Goal: Task Accomplishment & Management: Complete application form

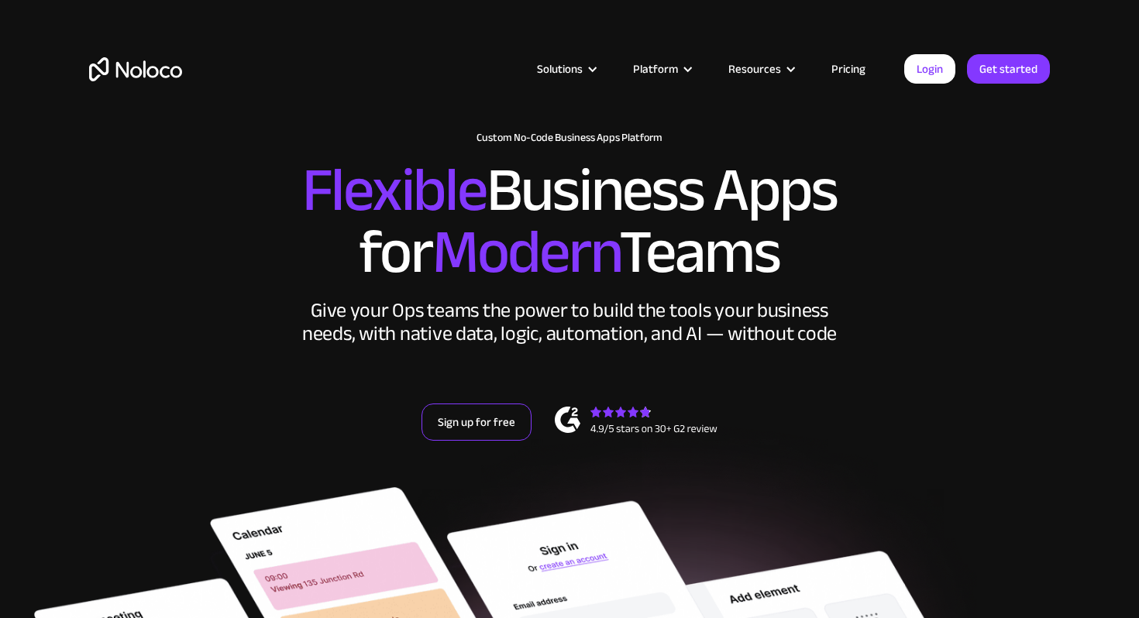
click at [453, 418] on link "Sign up for free" at bounding box center [476, 422] width 110 height 37
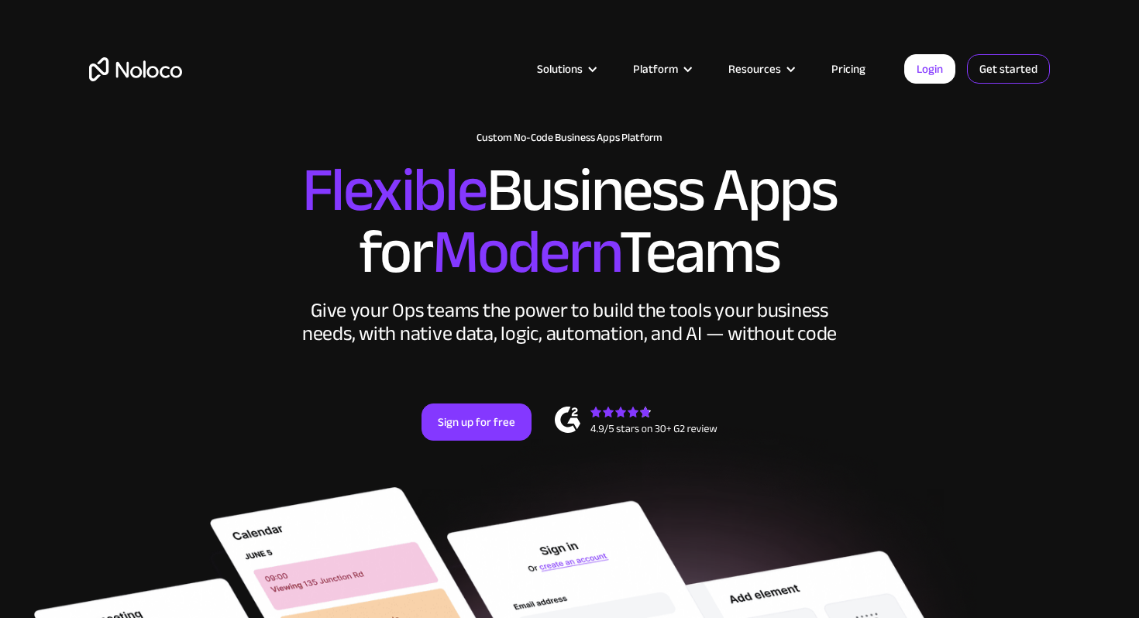
click at [0, 0] on link "Get started" at bounding box center [0, 0] width 0 height 0
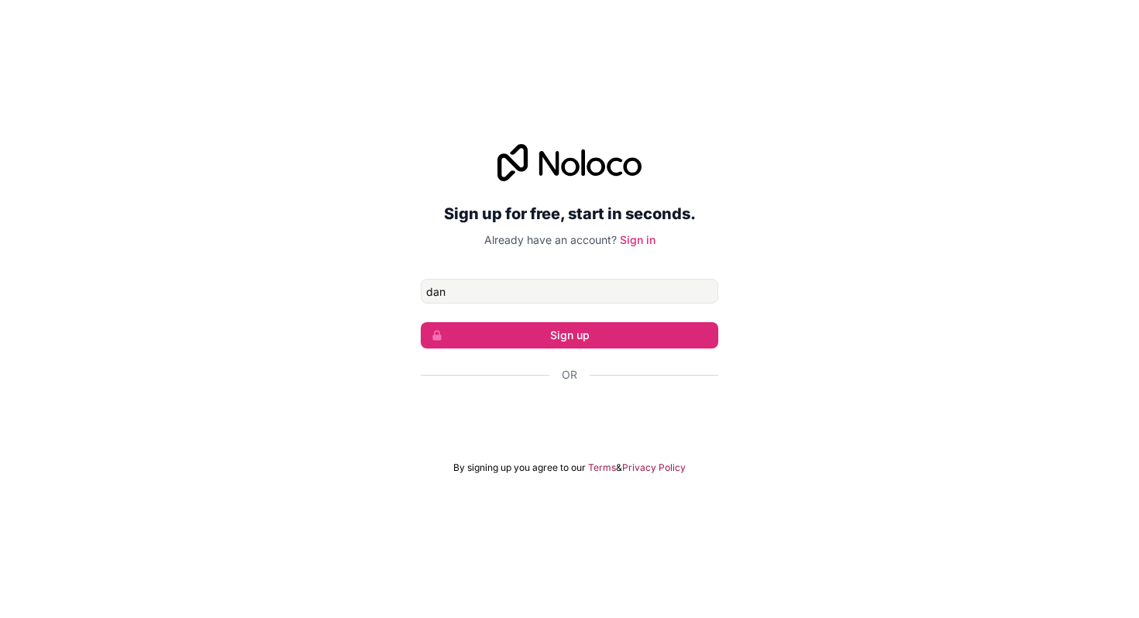
type input "dan@collabcoffee.co.uk"
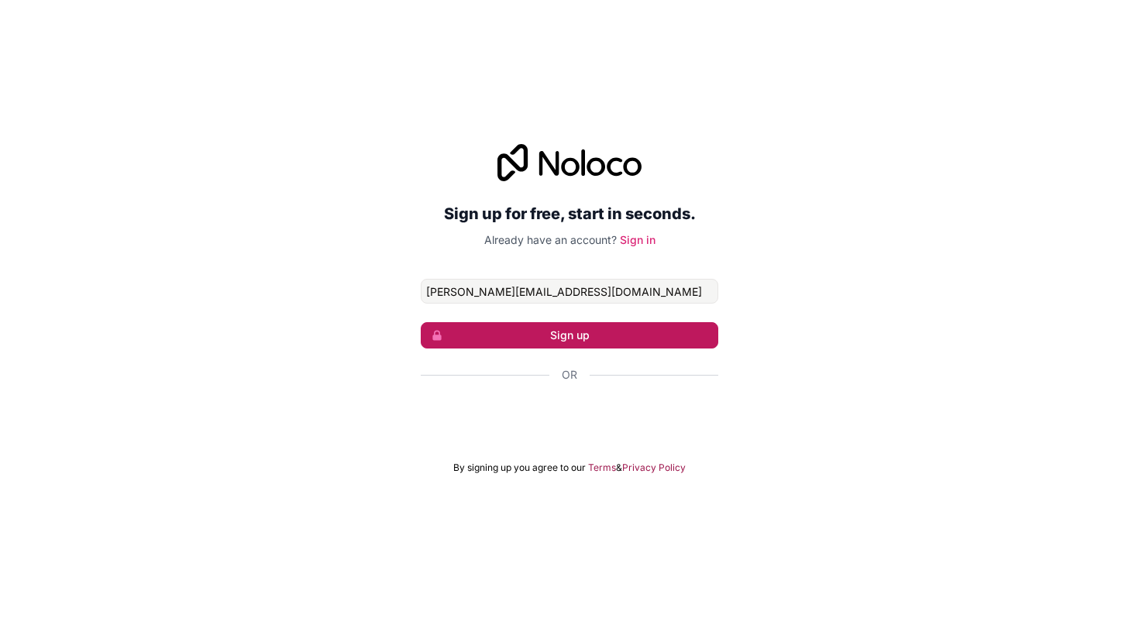
click at [544, 339] on button "Sign up" at bounding box center [569, 335] width 297 height 26
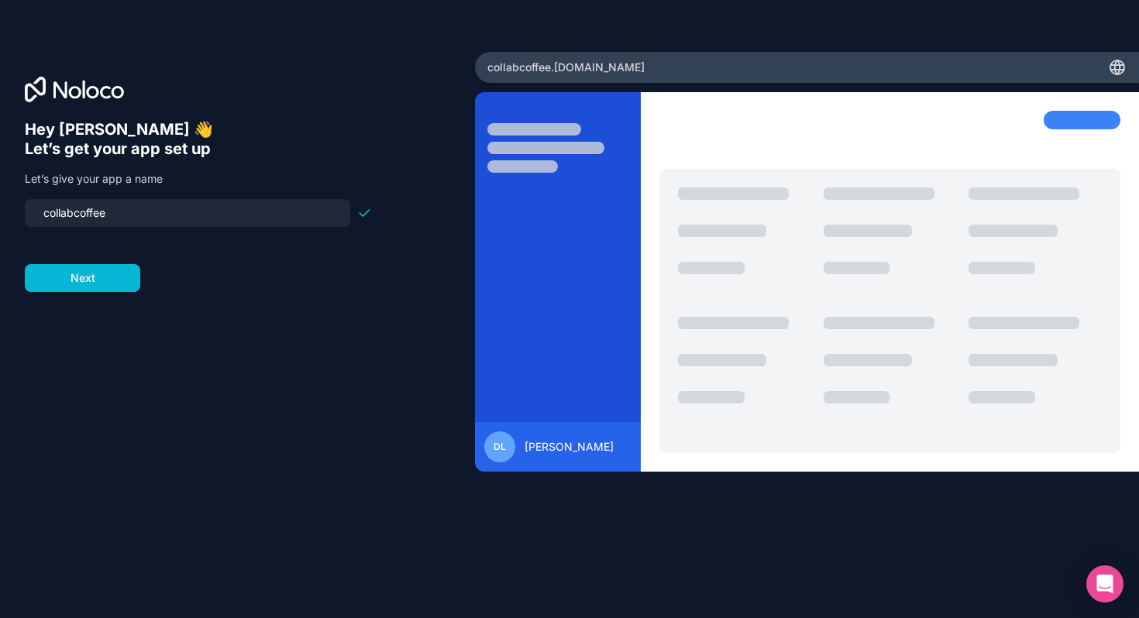
drag, startPoint x: 181, startPoint y: 208, endPoint x: 33, endPoint y: 211, distance: 148.7
click at [33, 211] on div "collabcoffee" at bounding box center [187, 213] width 325 height 28
type input "c"
type input "collabconnect"
click at [74, 274] on button "Next" at bounding box center [82, 278] width 115 height 28
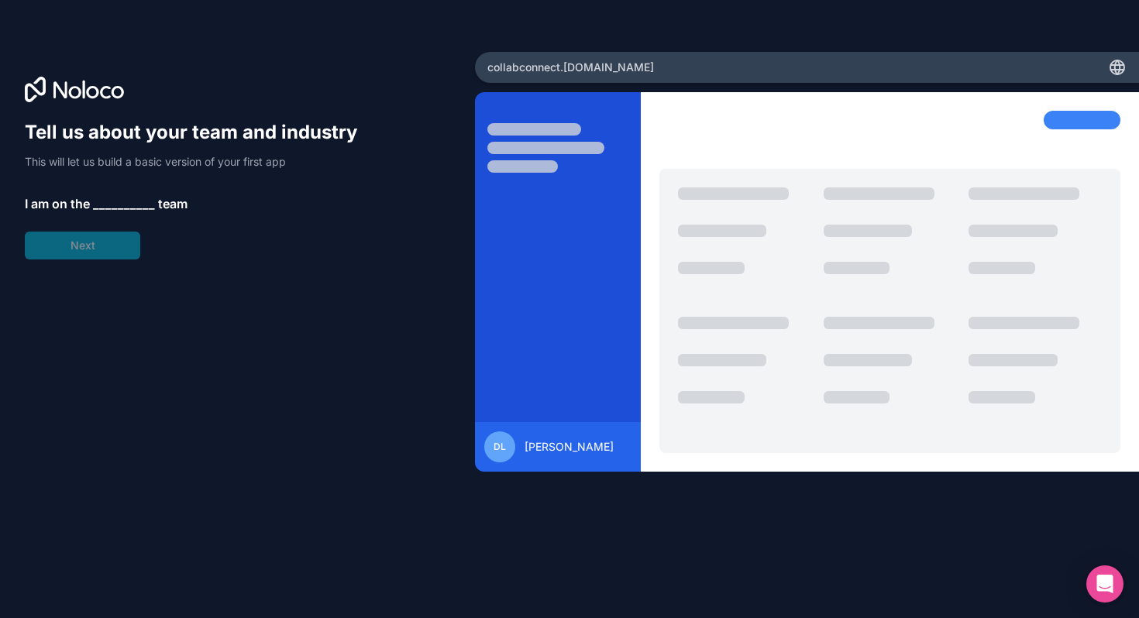
click at [100, 202] on span "__________" at bounding box center [124, 203] width 62 height 19
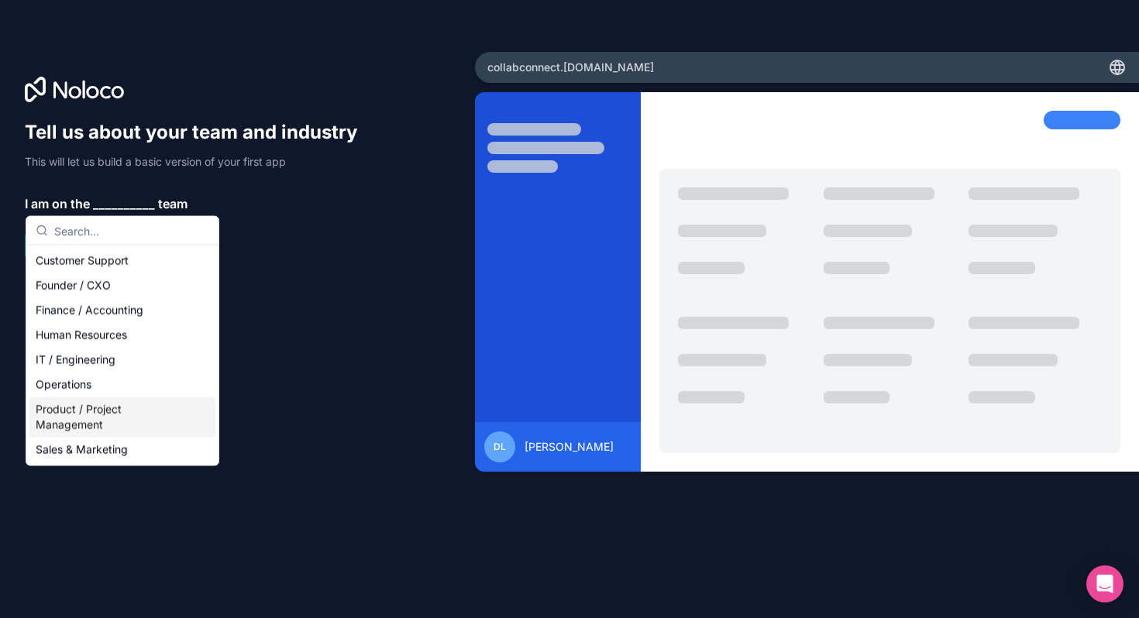
click at [91, 412] on div "Product / Project Management" at bounding box center [122, 417] width 186 height 40
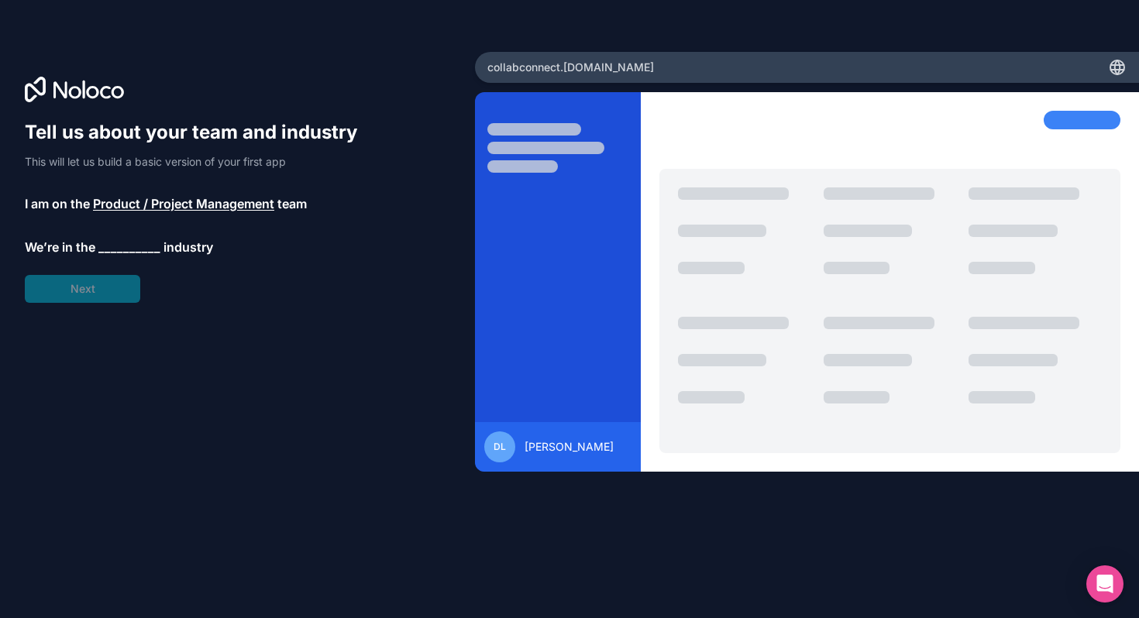
click at [119, 252] on span "__________" at bounding box center [129, 247] width 62 height 19
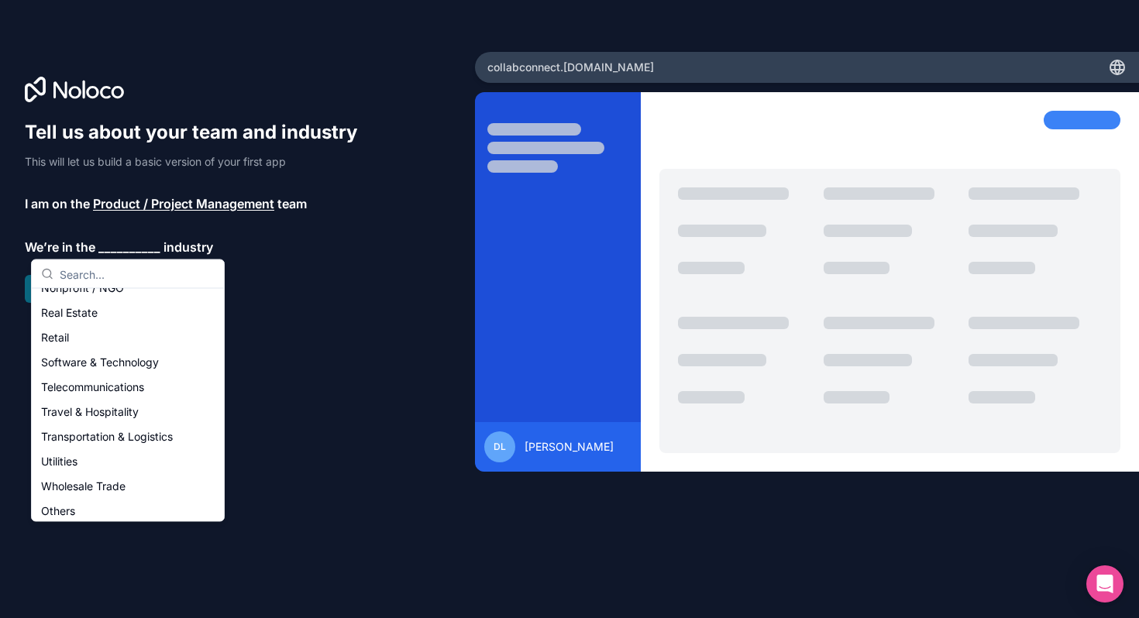
scroll to position [319, 0]
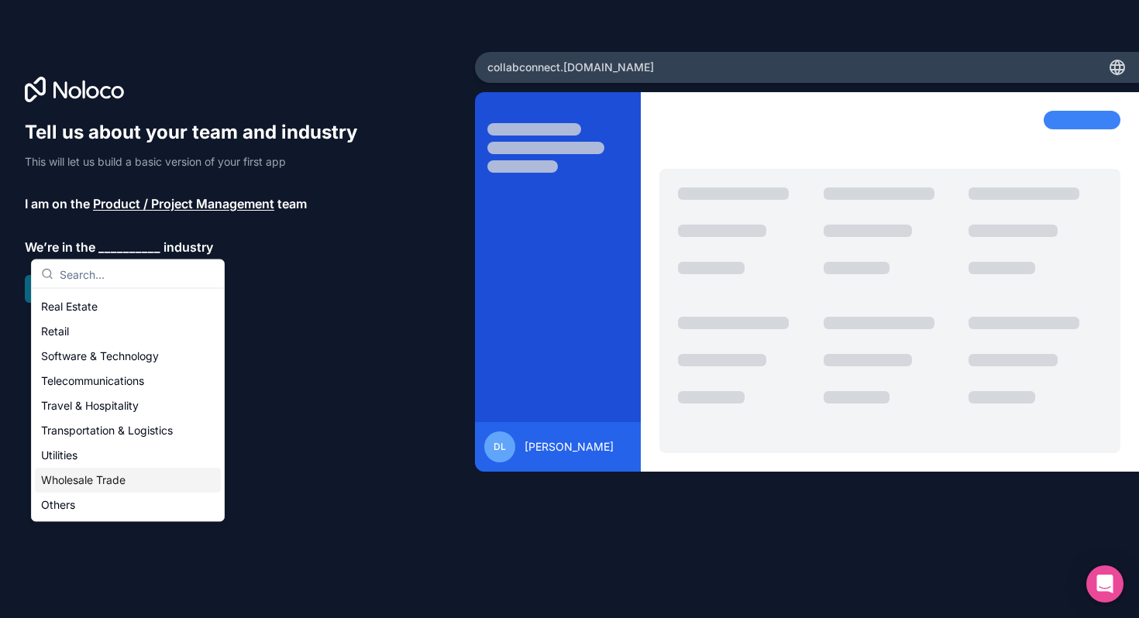
click at [83, 485] on div "Wholesale Trade" at bounding box center [128, 481] width 186 height 25
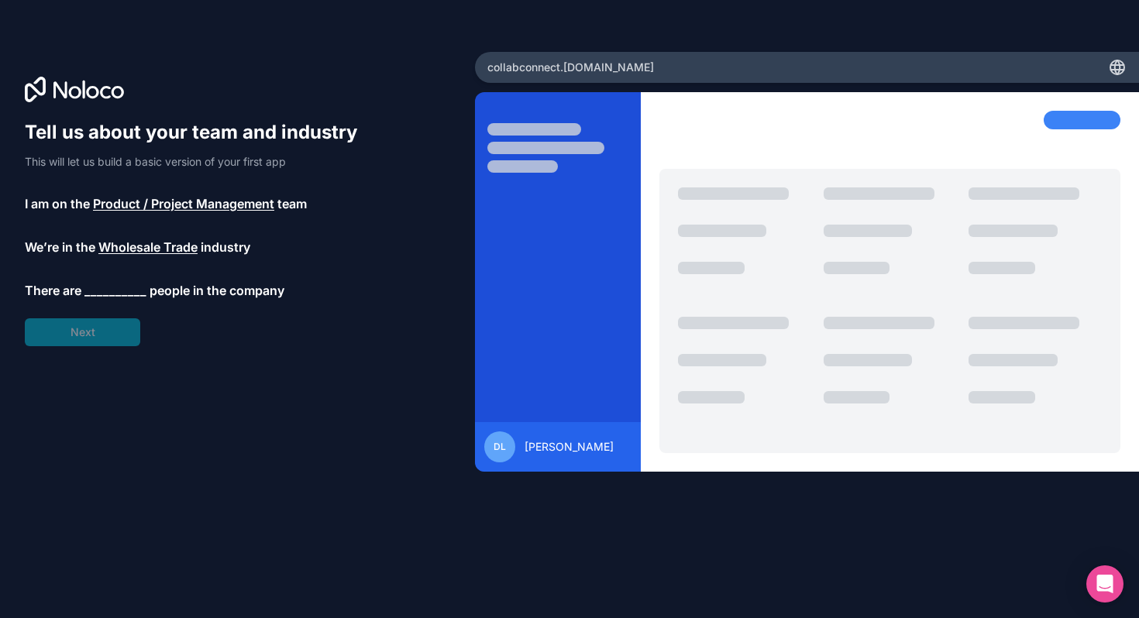
click at [98, 285] on span "__________" at bounding box center [115, 290] width 62 height 19
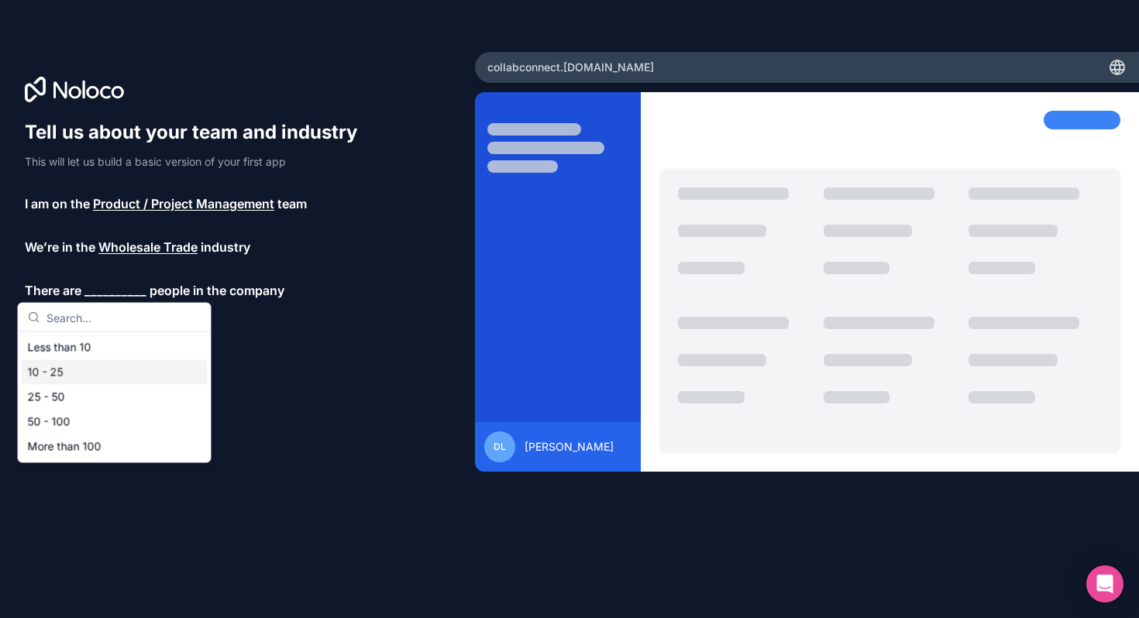
click at [84, 373] on div "10 - 25" at bounding box center [115, 372] width 186 height 25
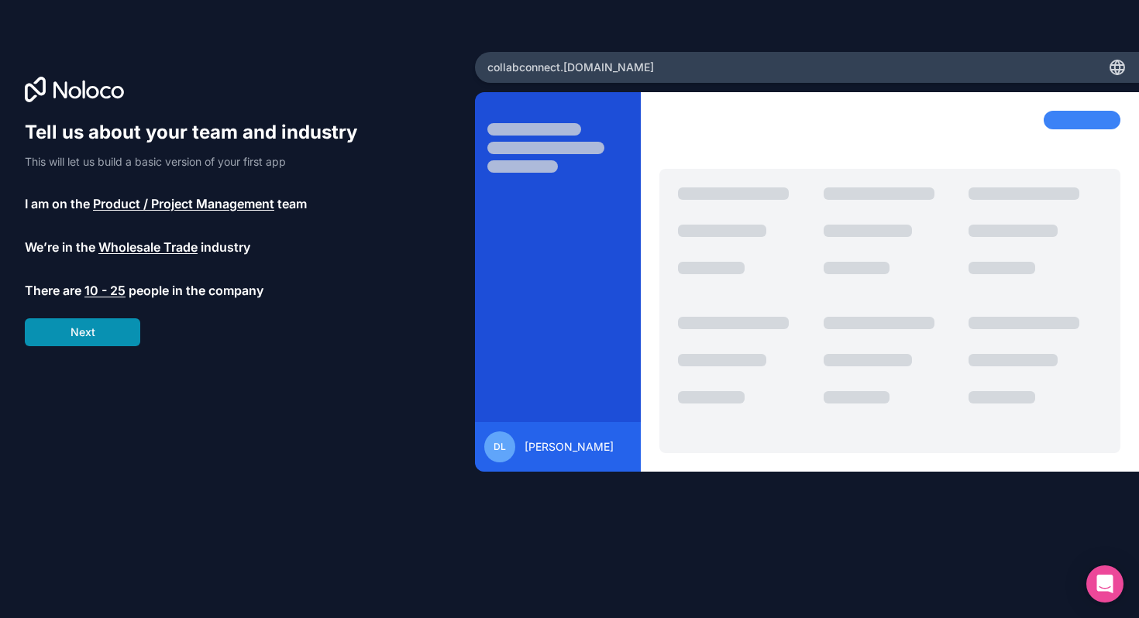
click at [85, 337] on button "Next" at bounding box center [82, 332] width 115 height 28
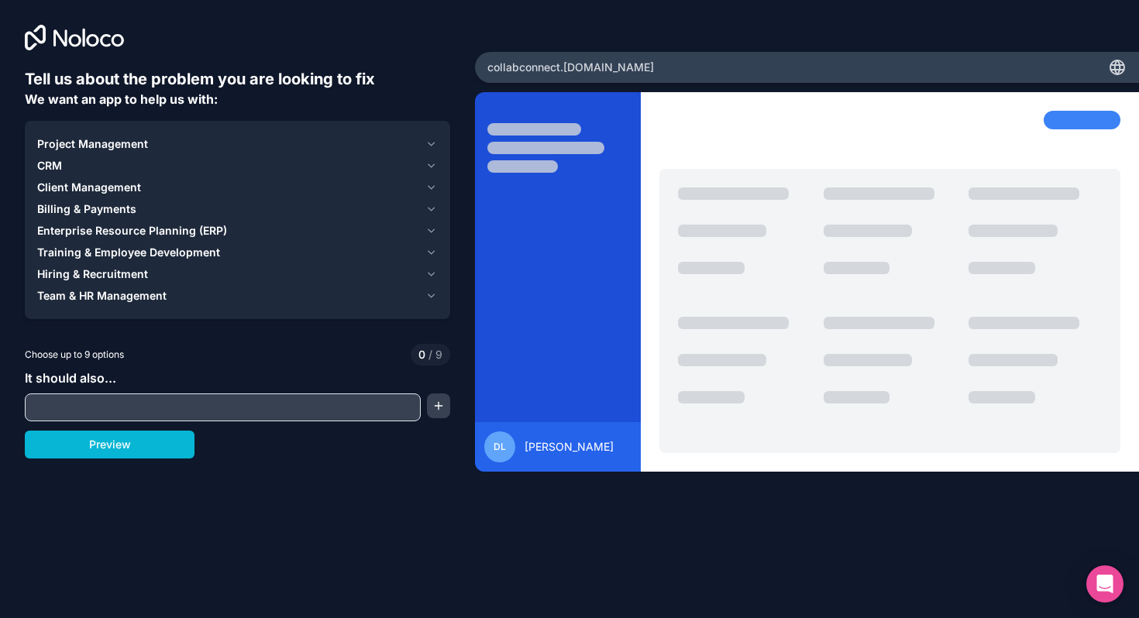
click at [153, 404] on input "text" at bounding box center [223, 408] width 388 height 22
click at [120, 166] on div "CRM" at bounding box center [228, 165] width 382 height 15
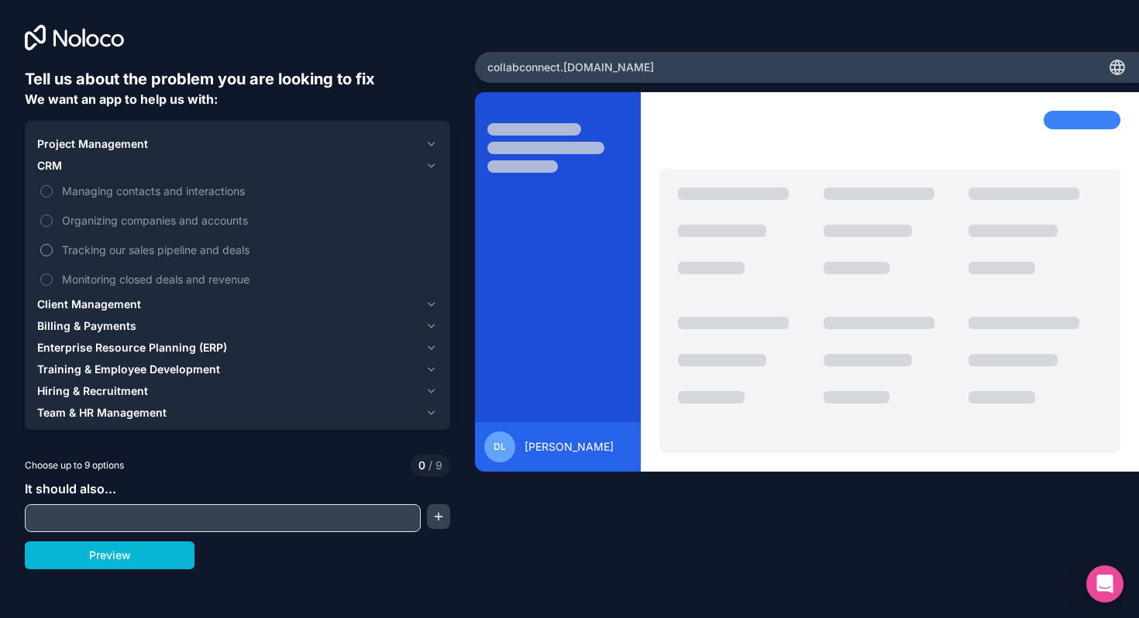
click at [48, 249] on button "Tracking our sales pipeline and deals" at bounding box center [46, 250] width 12 height 12
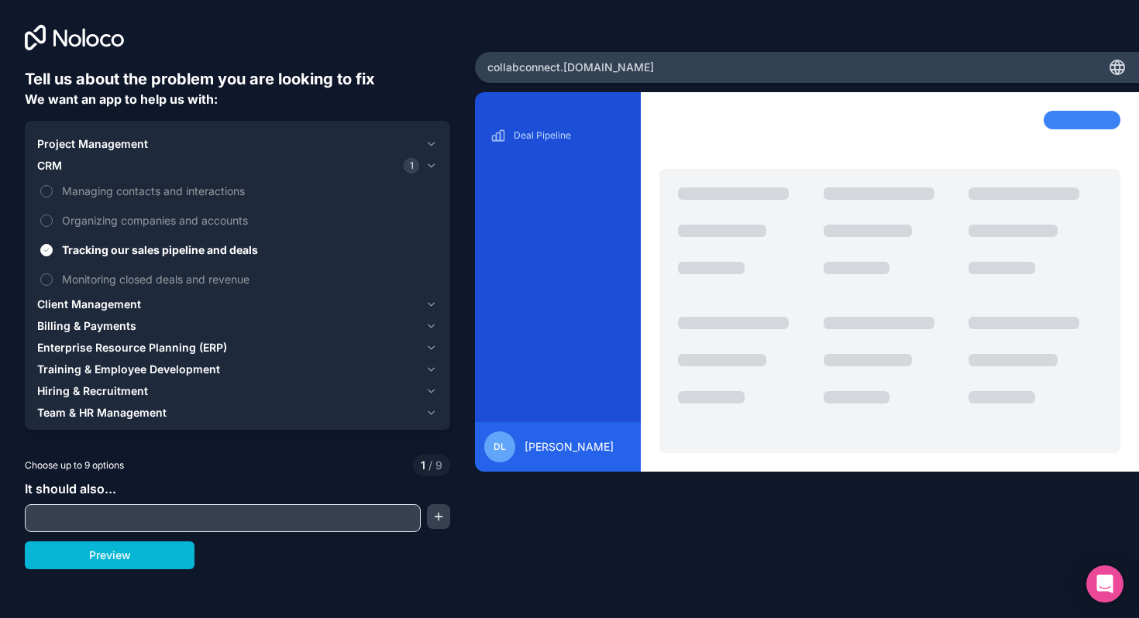
click at [229, 516] on input "text" at bounding box center [223, 518] width 388 height 22
paste input "Lovable Prompt: “Build me a SaaS web app for beverage brands to manage automate…"
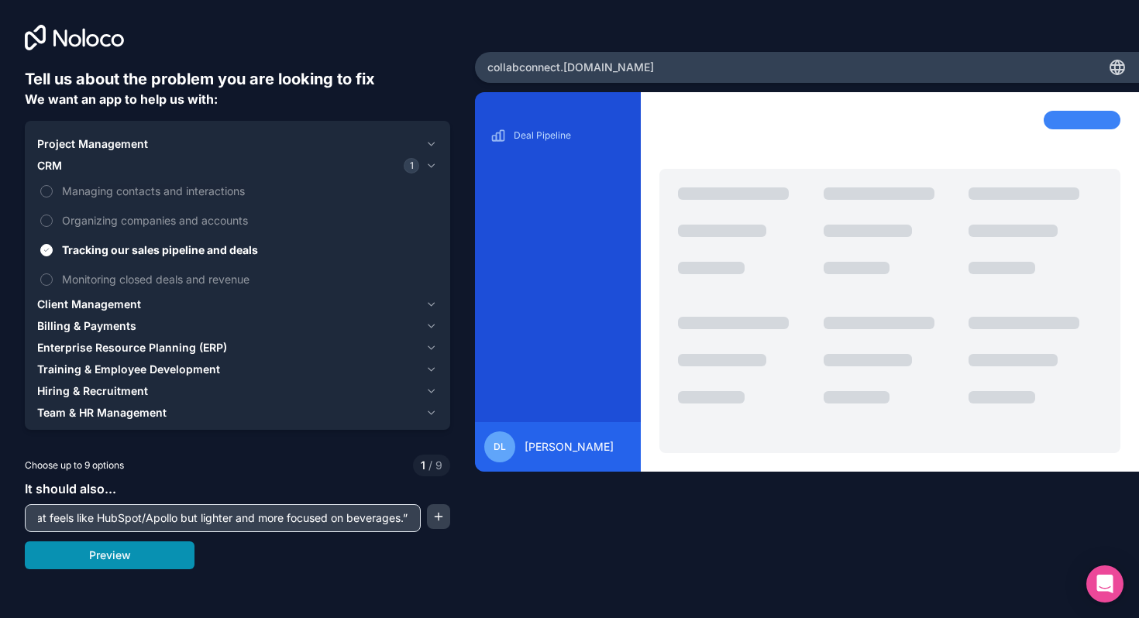
click at [180, 555] on button "Preview" at bounding box center [110, 555] width 170 height 28
click at [87, 307] on span "Client Management" at bounding box center [89, 304] width 104 height 15
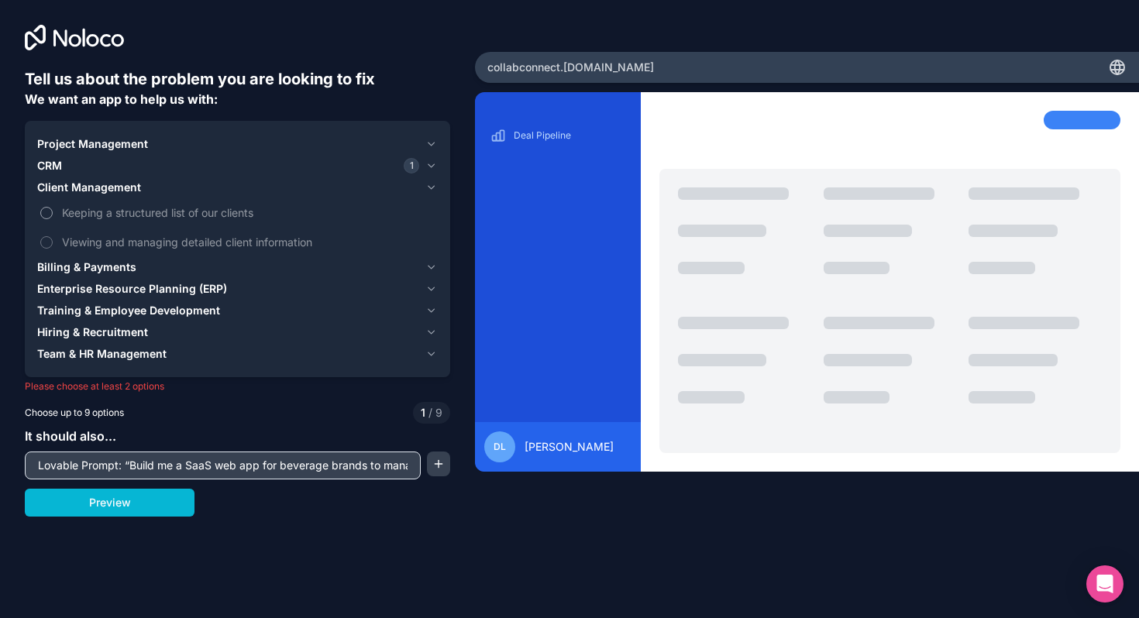
click at [46, 211] on button "Keeping a structured list of our clients" at bounding box center [46, 213] width 12 height 12
drag, startPoint x: 127, startPoint y: 469, endPoint x: 11, endPoint y: 461, distance: 116.4
click at [11, 461] on div "Tell us about the problem you are looking to fix We want an app to help us with…" at bounding box center [237, 257] width 475 height 515
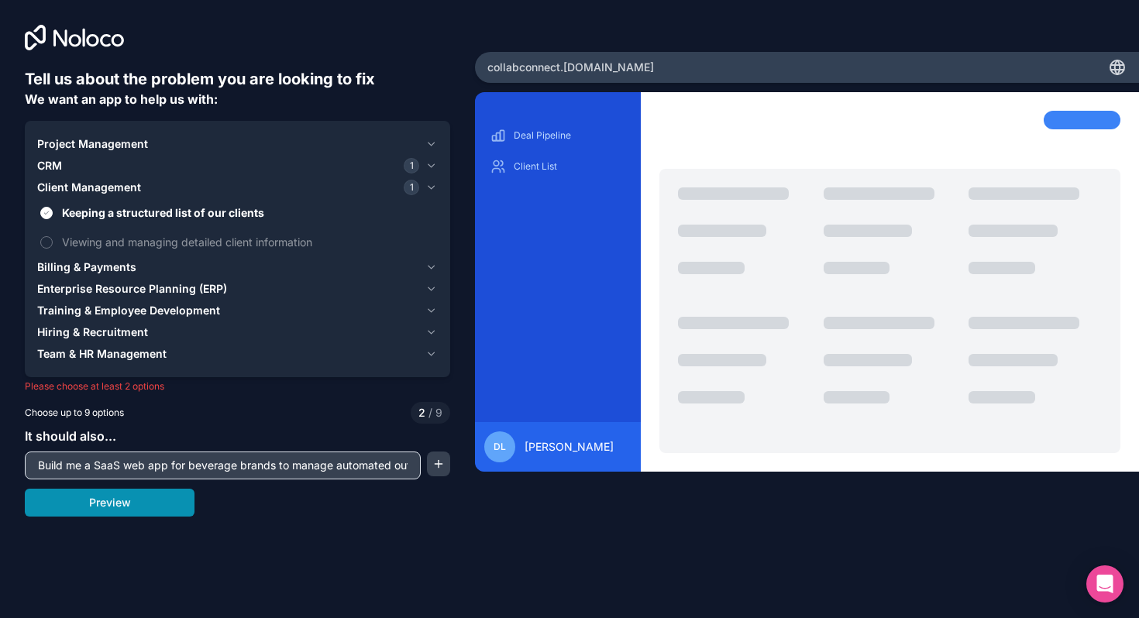
type input "Build me a SaaS web app for beverage brands to manage automated outreach. Users…"
click at [43, 499] on button "Preview" at bounding box center [110, 503] width 170 height 28
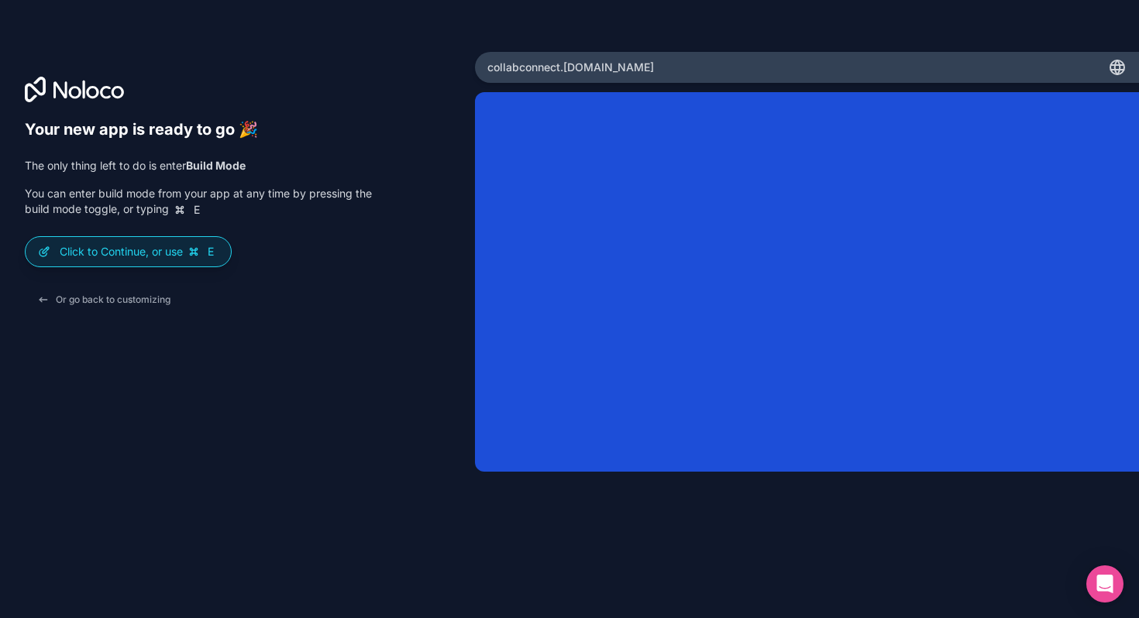
click at [1113, 70] on icon at bounding box center [1117, 70] width 13 height 0
click at [131, 254] on p "Click to Continue, or use E" at bounding box center [139, 251] width 159 height 15
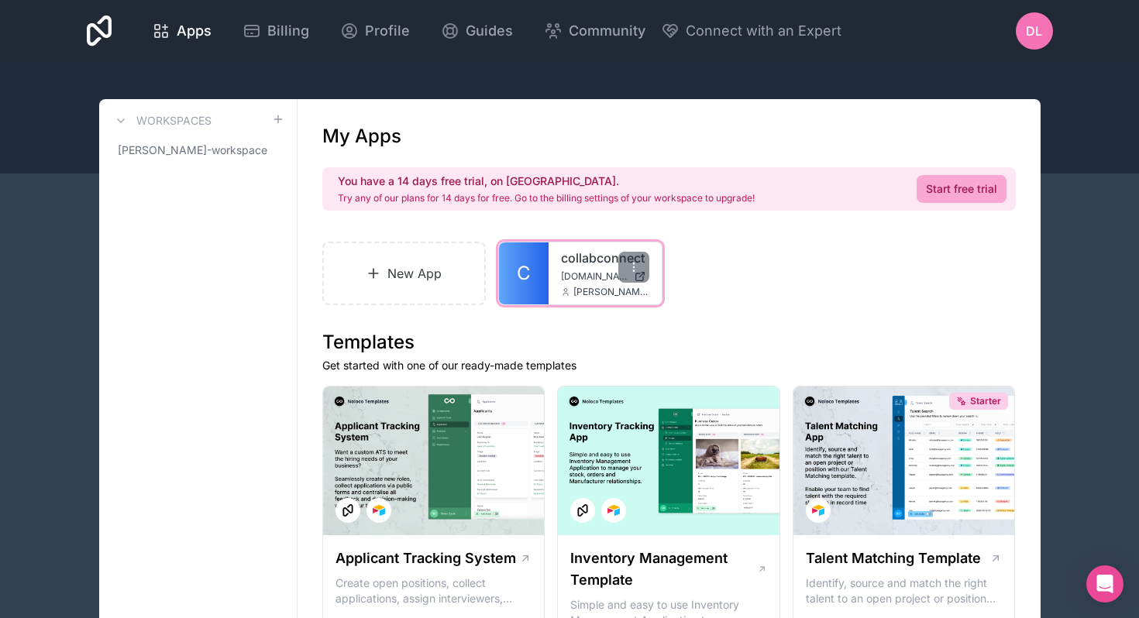
click at [593, 263] on link "collabconnect" at bounding box center [605, 258] width 88 height 19
